Goal: Transaction & Acquisition: Obtain resource

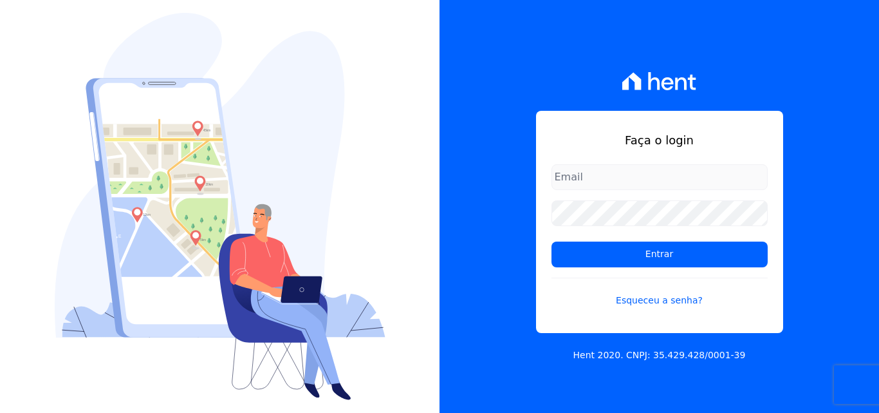
click at [610, 159] on div "Faça o login Entrar Esqueceu a senha?" at bounding box center [659, 222] width 247 height 222
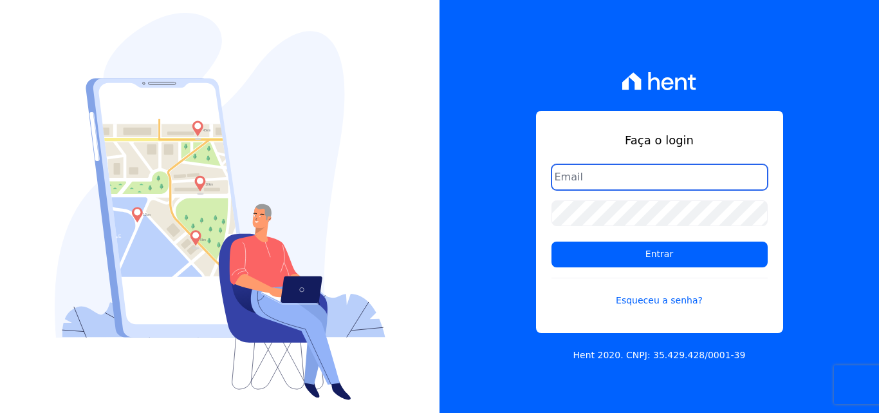
click at [612, 171] on input "email" at bounding box center [660, 177] width 216 height 26
type input "ligia.dias@construtoralaterza.com.br"
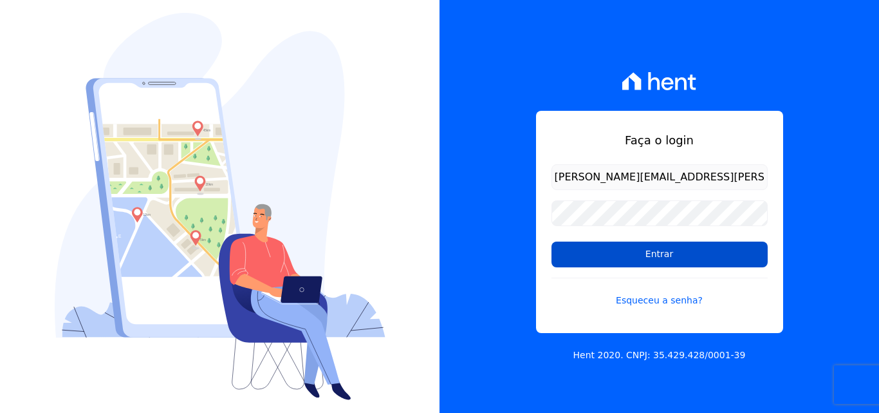
click at [556, 259] on input "Entrar" at bounding box center [660, 254] width 216 height 26
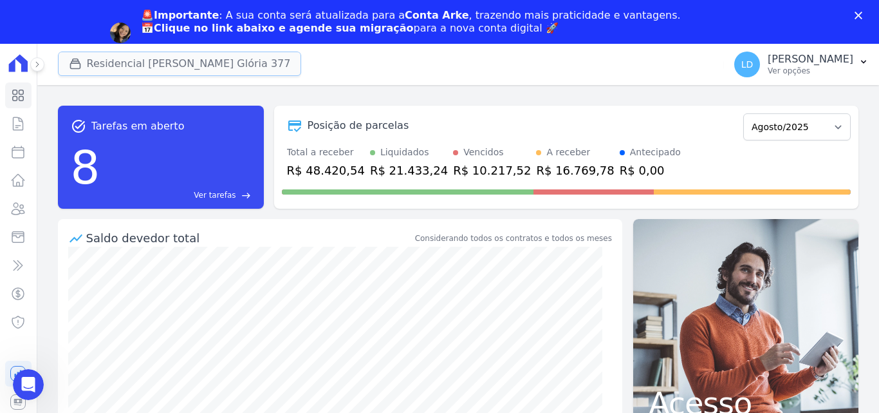
click at [102, 59] on button "Residencial [PERSON_NAME] Glória 377" at bounding box center [180, 63] width 244 height 24
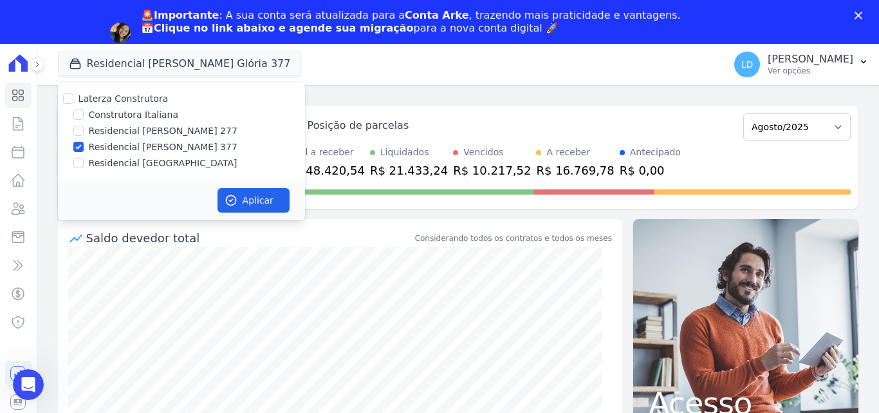
click at [104, 104] on label "Laterza Construtora" at bounding box center [124, 98] width 90 height 10
click at [73, 104] on input "Laterza Construtora" at bounding box center [68, 98] width 10 height 10
checkbox input "true"
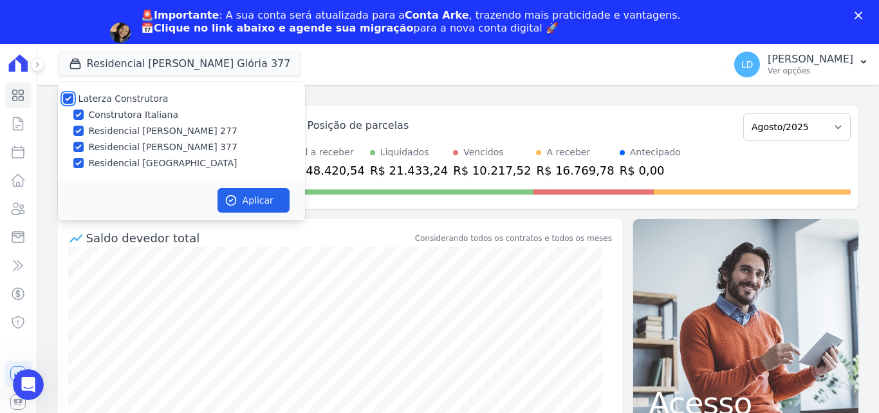
checkbox input "true"
click at [244, 191] on button "Aplicar" at bounding box center [254, 200] width 72 height 24
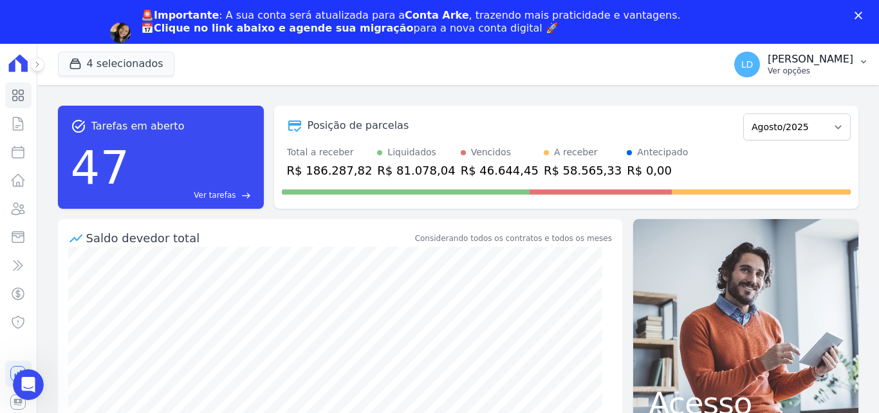
click at [805, 17] on div "🚨Importante : A sua conta será atualizada para a Conta Arke , trazendo mais pra…" at bounding box center [439, 32] width 879 height 55
click at [794, 66] on p "Ver opções" at bounding box center [811, 71] width 86 height 10
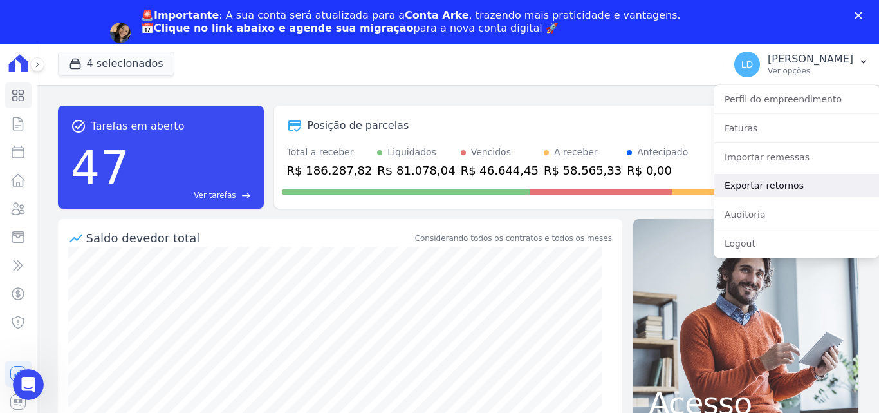
click at [780, 183] on link "Exportar retornos" at bounding box center [797, 185] width 165 height 23
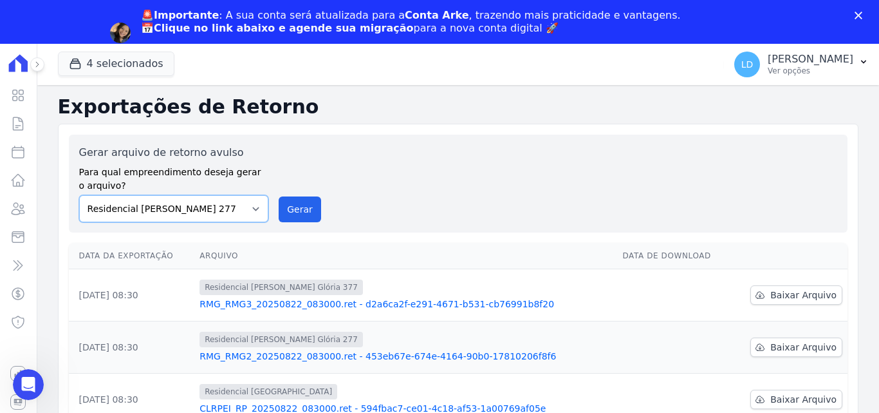
click at [216, 210] on select "Construtora Italiana Residencial [PERSON_NAME] 277 Residencial [PERSON_NAME][ST…" at bounding box center [174, 208] width 190 height 27
select select "29fc0423-bfd4-480a-835e-7e440cfe6eb8"
click at [79, 195] on select "Construtora Italiana Residencial [PERSON_NAME] 277 Residencial [PERSON_NAME][ST…" at bounding box center [174, 208] width 190 height 27
click at [298, 204] on button "Gerar" at bounding box center [300, 209] width 42 height 26
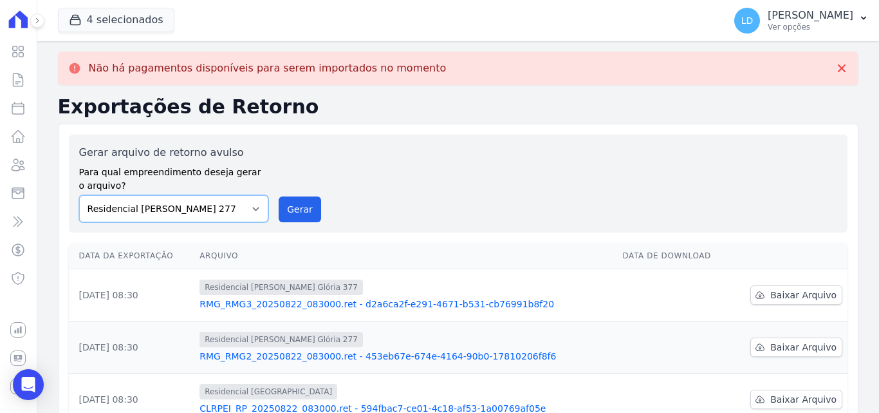
click at [172, 212] on div "Gerar arquivo de retorno avulso Para qual empreendimento deseja gerar o arquivo…" at bounding box center [174, 183] width 190 height 77
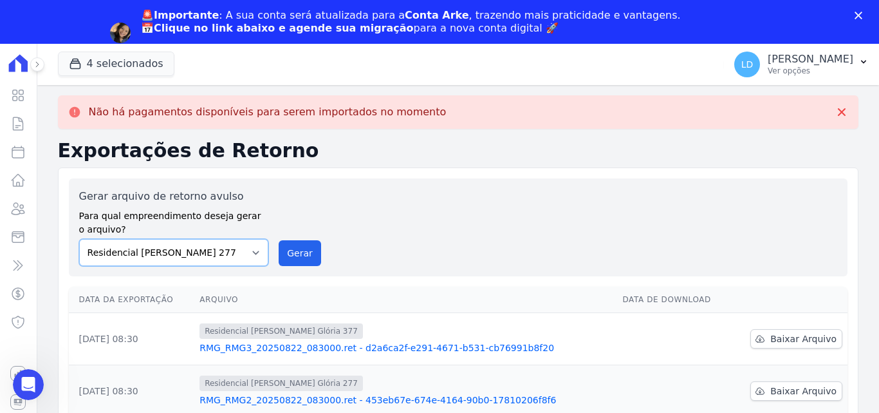
click at [79, 239] on select "Construtora Italiana Residencial [PERSON_NAME] 277 Residencial [PERSON_NAME][ST…" at bounding box center [174, 252] width 190 height 27
click at [290, 252] on button "Gerar" at bounding box center [300, 253] width 42 height 26
click at [221, 205] on label "Para qual empreendimento deseja gerar o arquivo?" at bounding box center [174, 220] width 190 height 32
click at [227, 254] on select "Construtora Italiana Residencial [PERSON_NAME] 277 Residencial [PERSON_NAME][ST…" at bounding box center [174, 252] width 190 height 27
select select "0cd9190e-dfd9-46e5-afc8-7298ef4c0c2b"
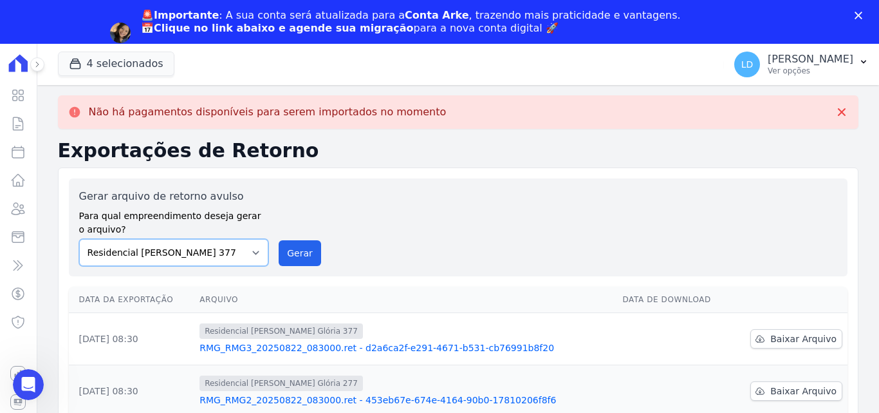
click at [79, 239] on select "Construtora Italiana Residencial [PERSON_NAME] 277 Residencial [PERSON_NAME][ST…" at bounding box center [174, 252] width 190 height 27
click at [304, 250] on button "Gerar" at bounding box center [300, 253] width 42 height 26
click at [182, 212] on label "Para qual empreendimento deseja gerar o arquivo?" at bounding box center [174, 220] width 190 height 32
click at [175, 257] on select "Construtora Italiana Residencial [PERSON_NAME] 277 Residencial [PERSON_NAME][ST…" at bounding box center [174, 252] width 190 height 27
select select "6440c0a1-232b-4aa1-adfe-88cb95fffe46"
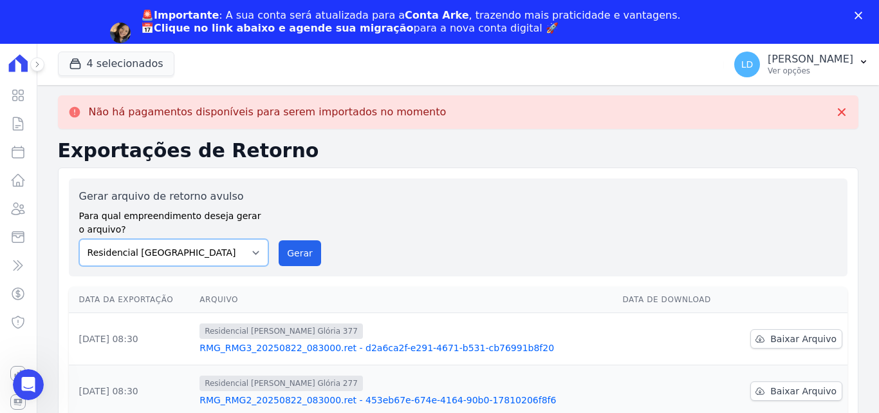
click at [79, 239] on select "Construtora Italiana Residencial [PERSON_NAME] 277 Residencial [PERSON_NAME][ST…" at bounding box center [174, 252] width 190 height 27
click at [290, 265] on button "Gerar" at bounding box center [300, 253] width 42 height 26
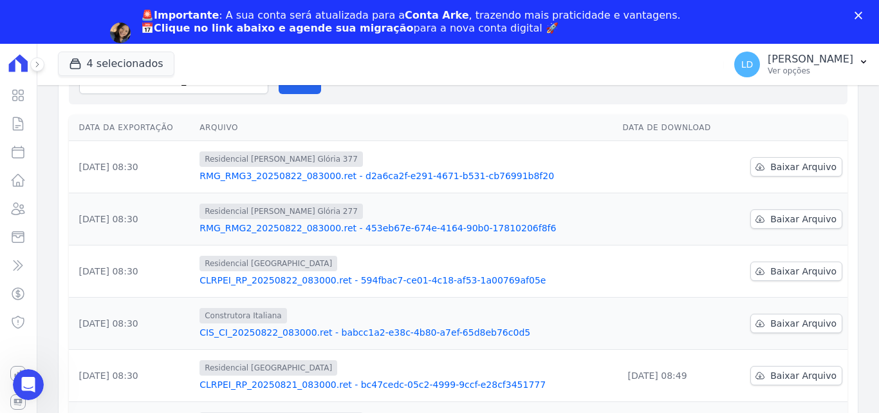
scroll to position [193, 0]
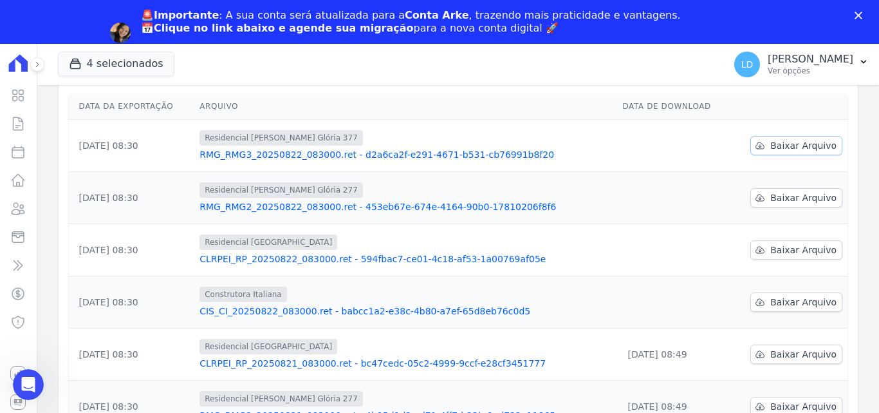
click at [790, 153] on link "Baixar Arquivo" at bounding box center [797, 145] width 92 height 19
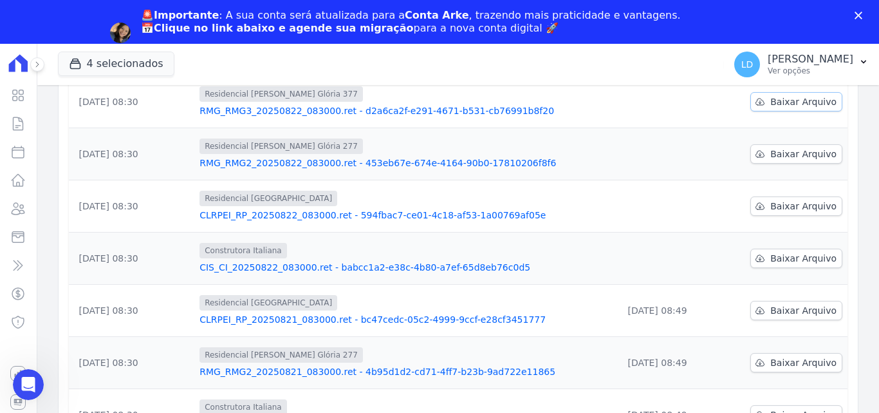
scroll to position [149, 0]
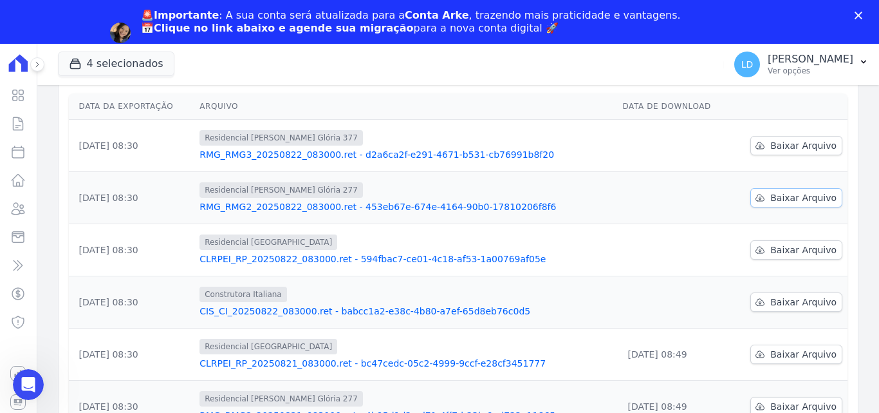
click at [794, 191] on span "Baixar Arquivo" at bounding box center [804, 197] width 66 height 13
click at [800, 256] on link "Baixar Arquivo" at bounding box center [797, 249] width 92 height 19
click at [801, 303] on span "Baixar Arquivo" at bounding box center [804, 301] width 66 height 13
drag, startPoint x: 808, startPoint y: 61, endPoint x: 808, endPoint y: 68, distance: 7.1
click at [808, 61] on p "[PERSON_NAME]" at bounding box center [811, 59] width 86 height 13
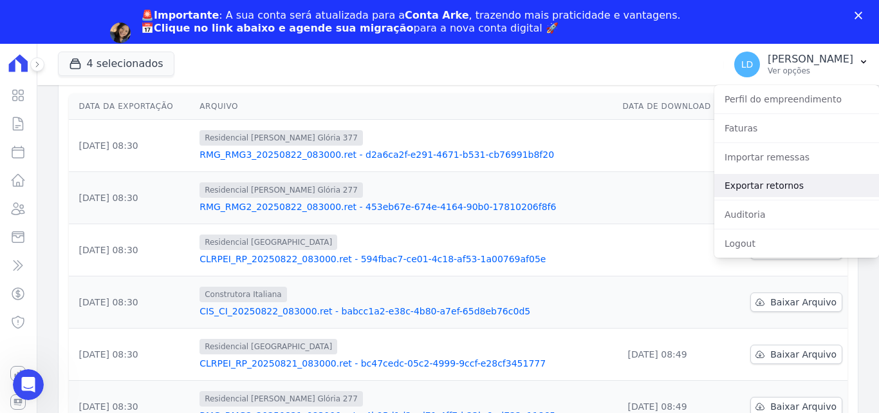
click at [780, 178] on link "Exportar retornos" at bounding box center [797, 185] width 165 height 23
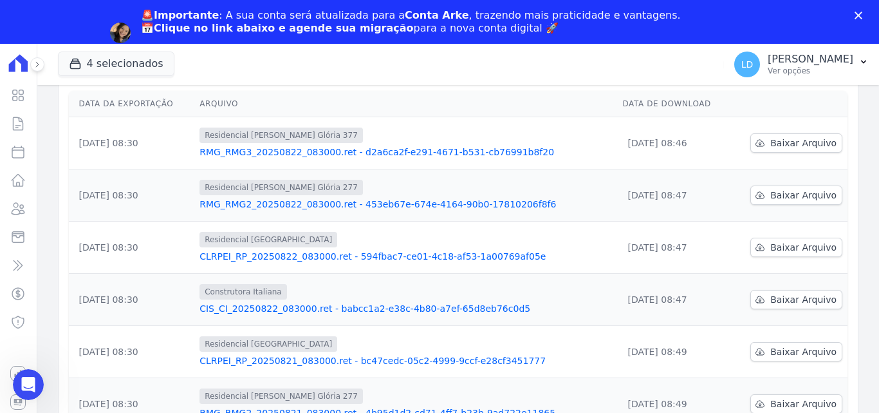
scroll to position [129, 0]
